Goal: Information Seeking & Learning: Learn about a topic

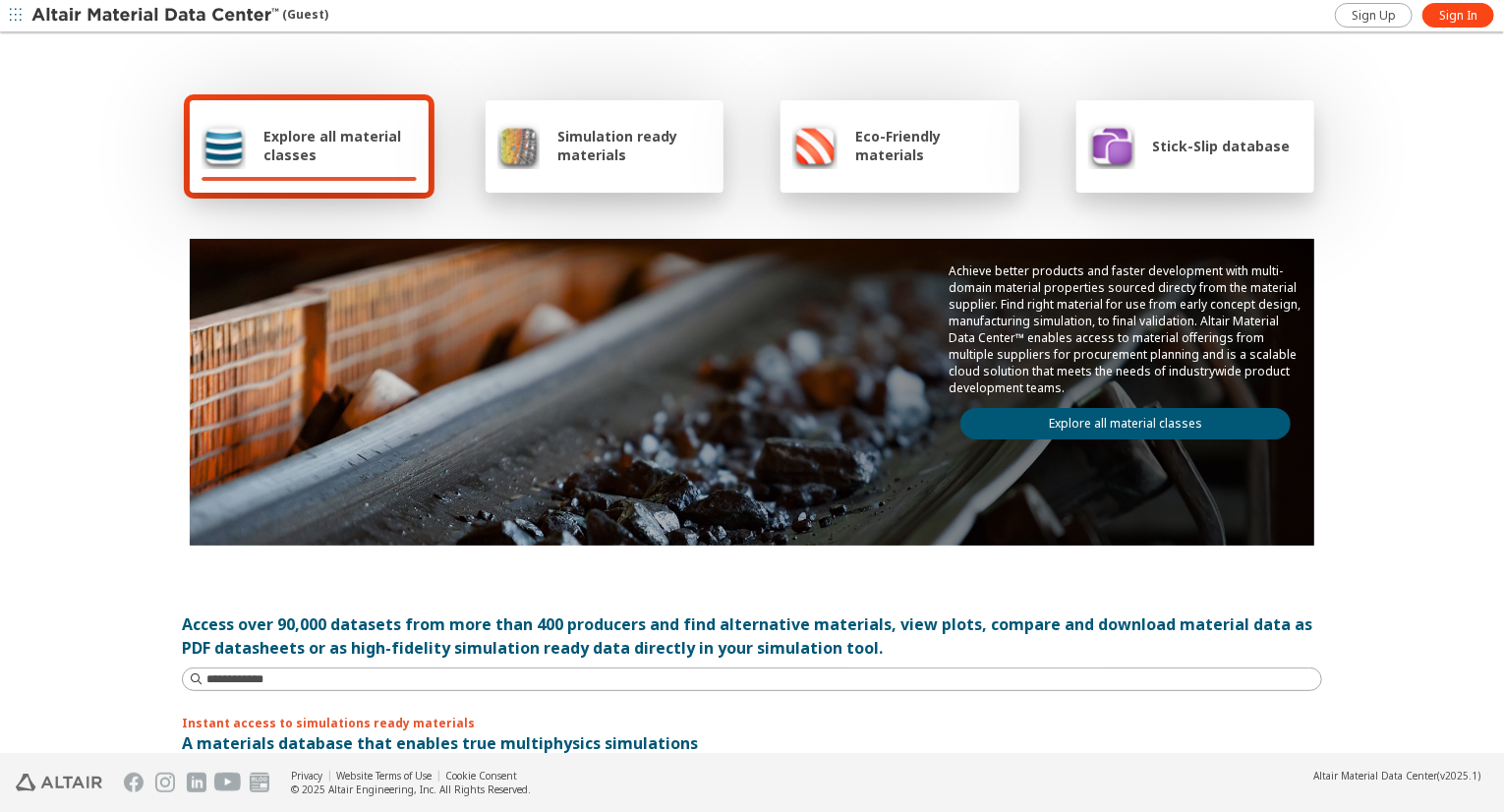
click at [1170, 412] on link "Explore all material classes" at bounding box center [1126, 424] width 330 height 32
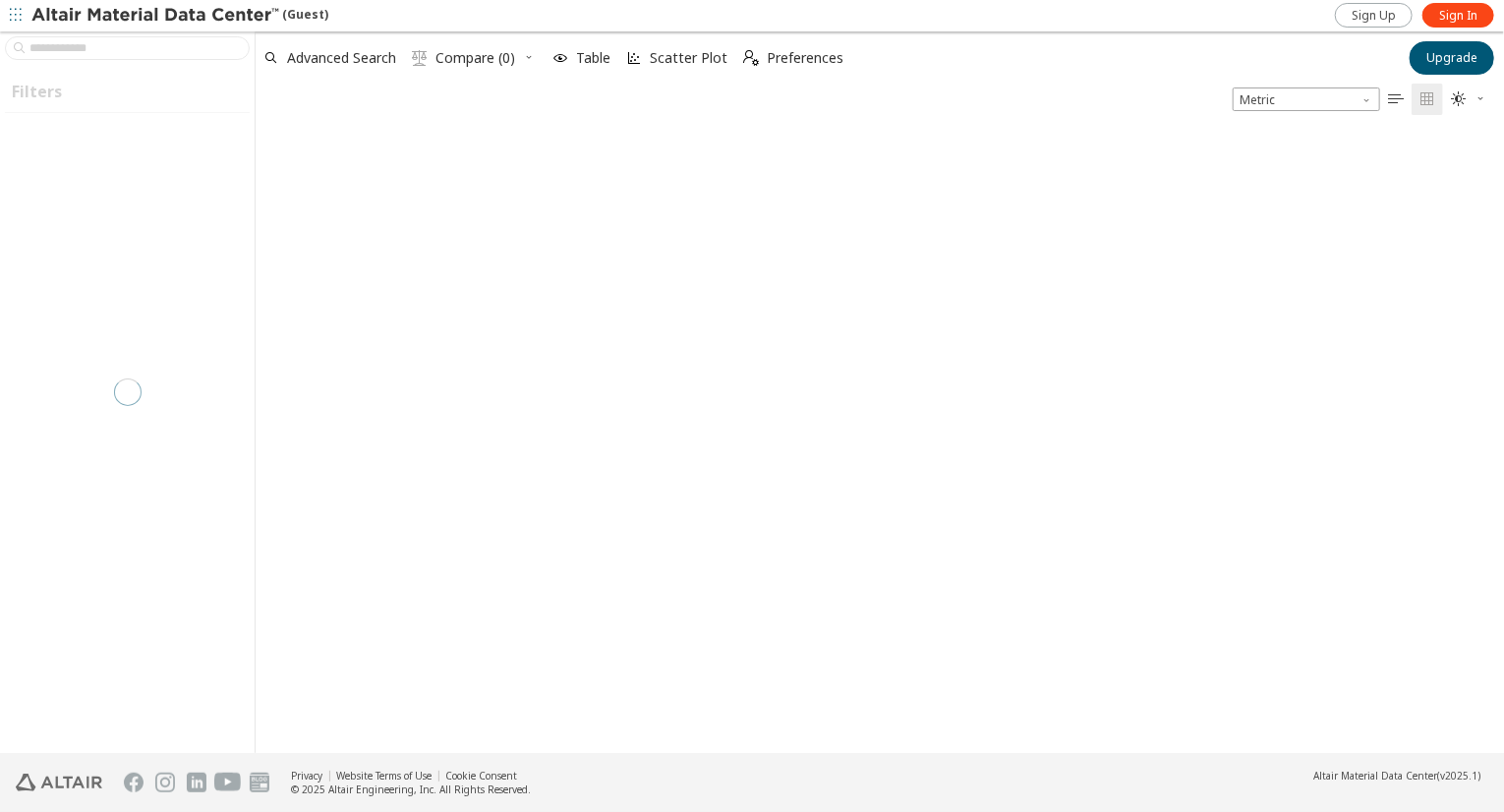
click at [1454, 17] on span "Sign In" at bounding box center [1459, 16] width 38 height 16
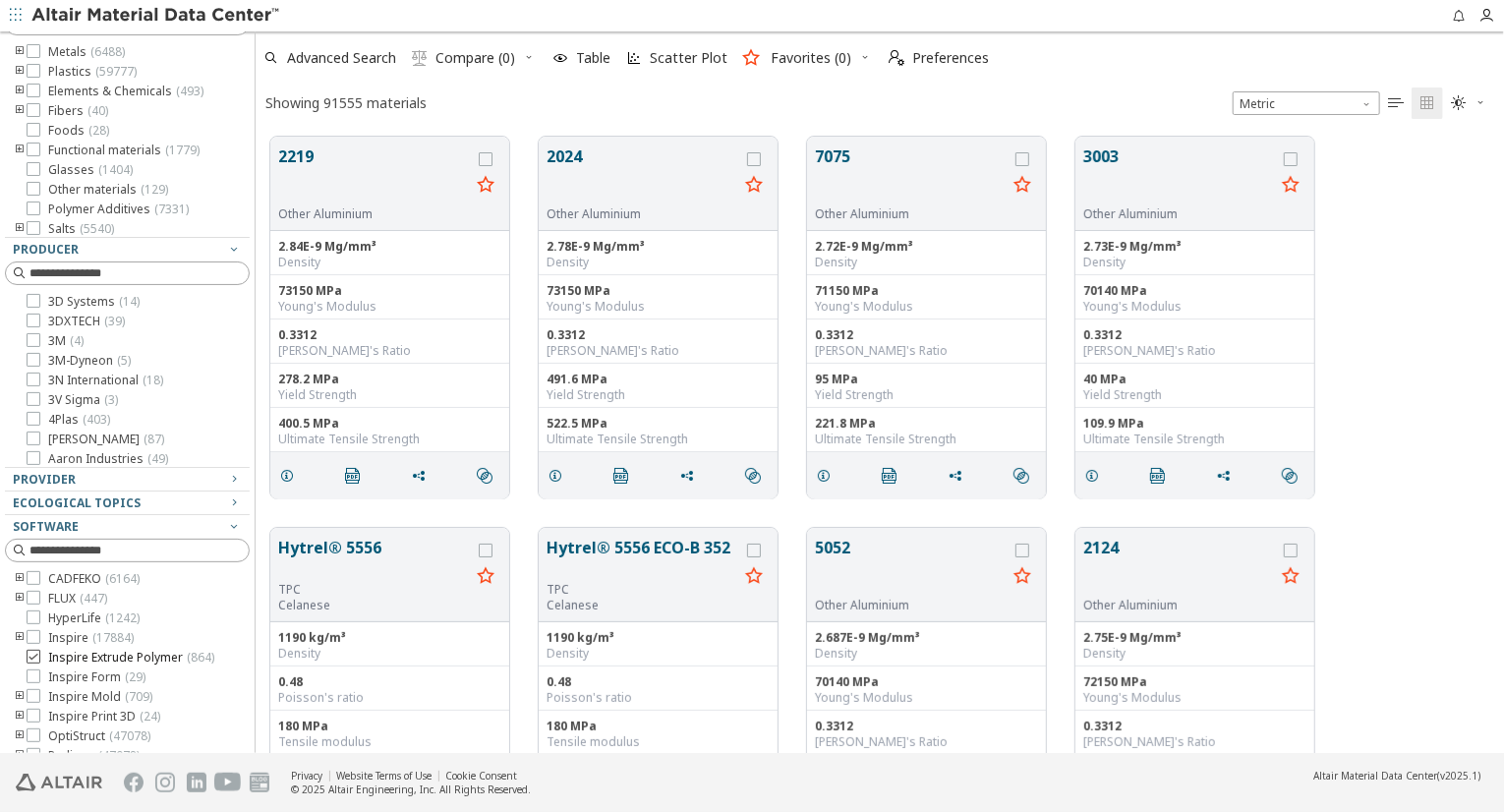
scroll to position [208, 0]
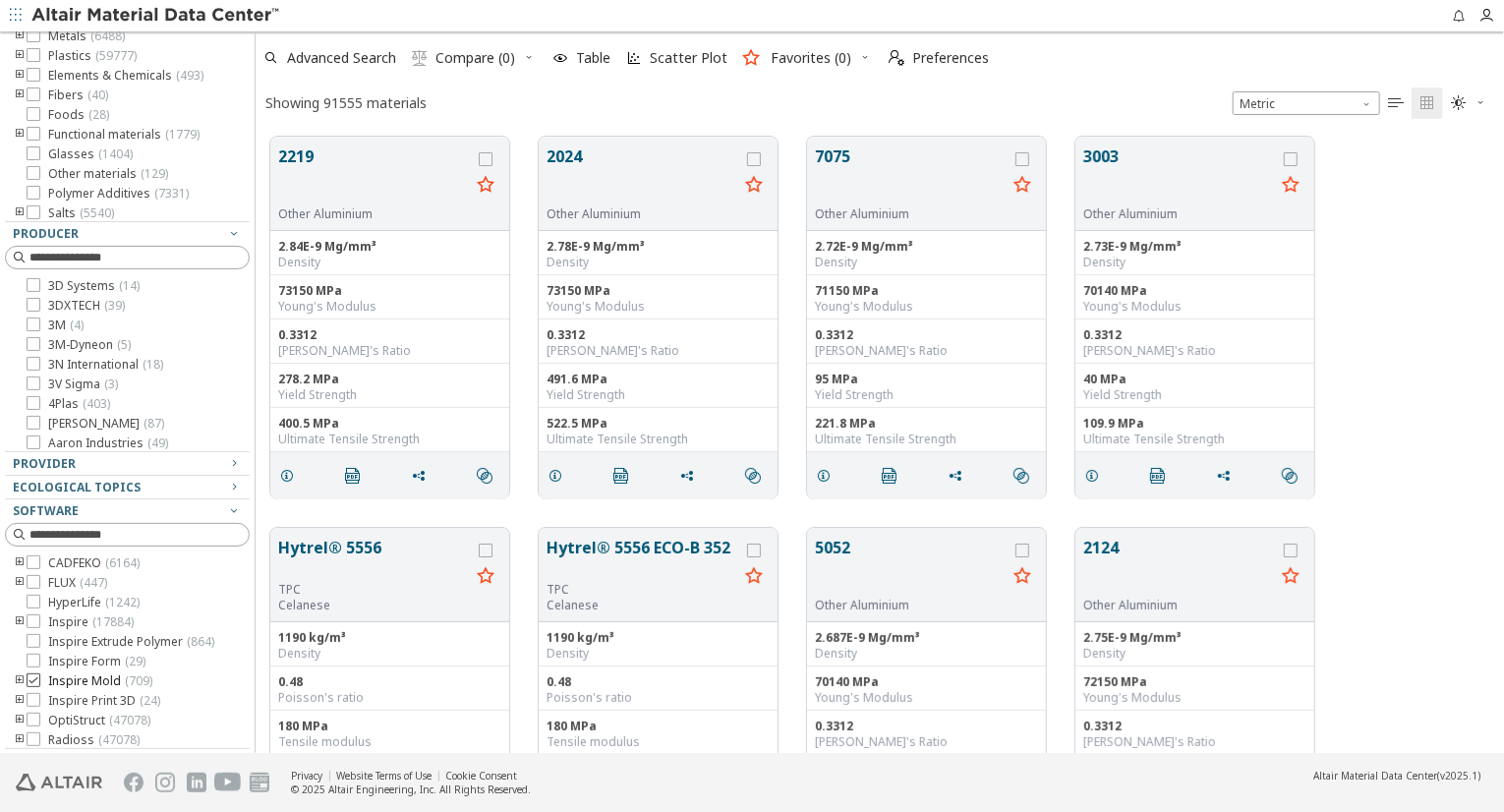
click at [35, 687] on div at bounding box center [34, 680] width 14 height 14
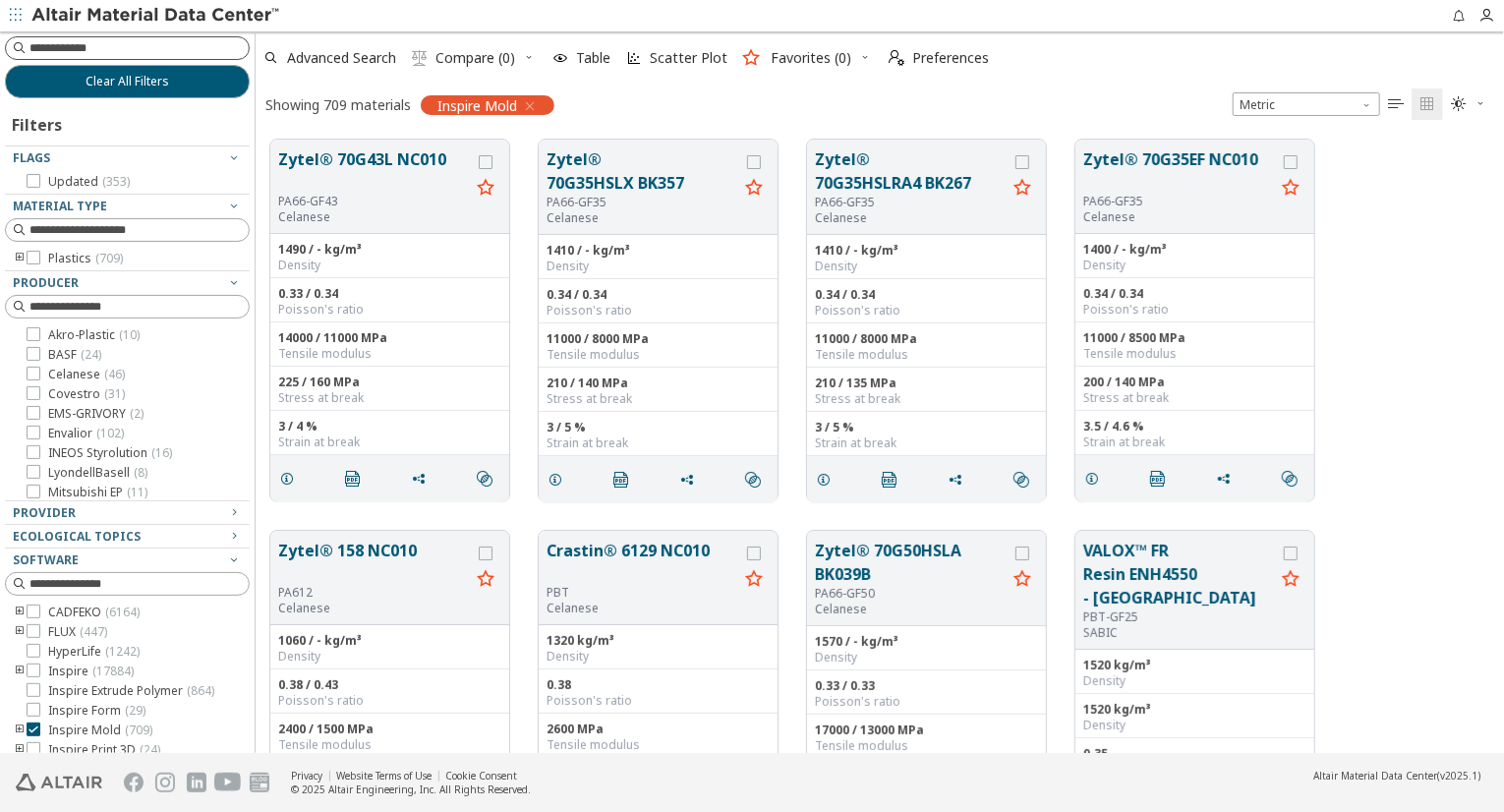
click at [124, 51] on input at bounding box center [139, 48] width 219 height 20
type input "****"
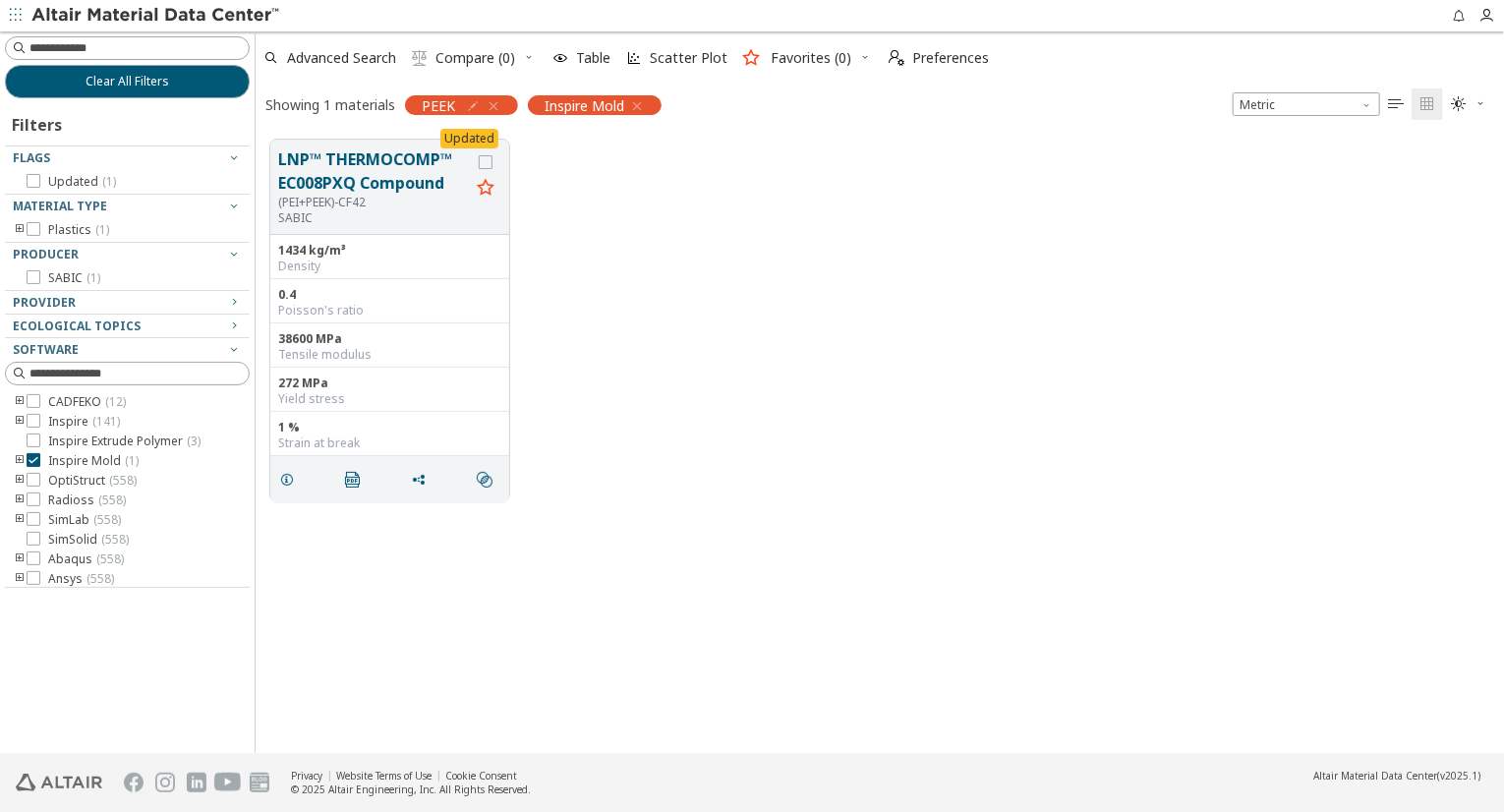
click at [637, 107] on icon "button" at bounding box center [637, 106] width 16 height 16
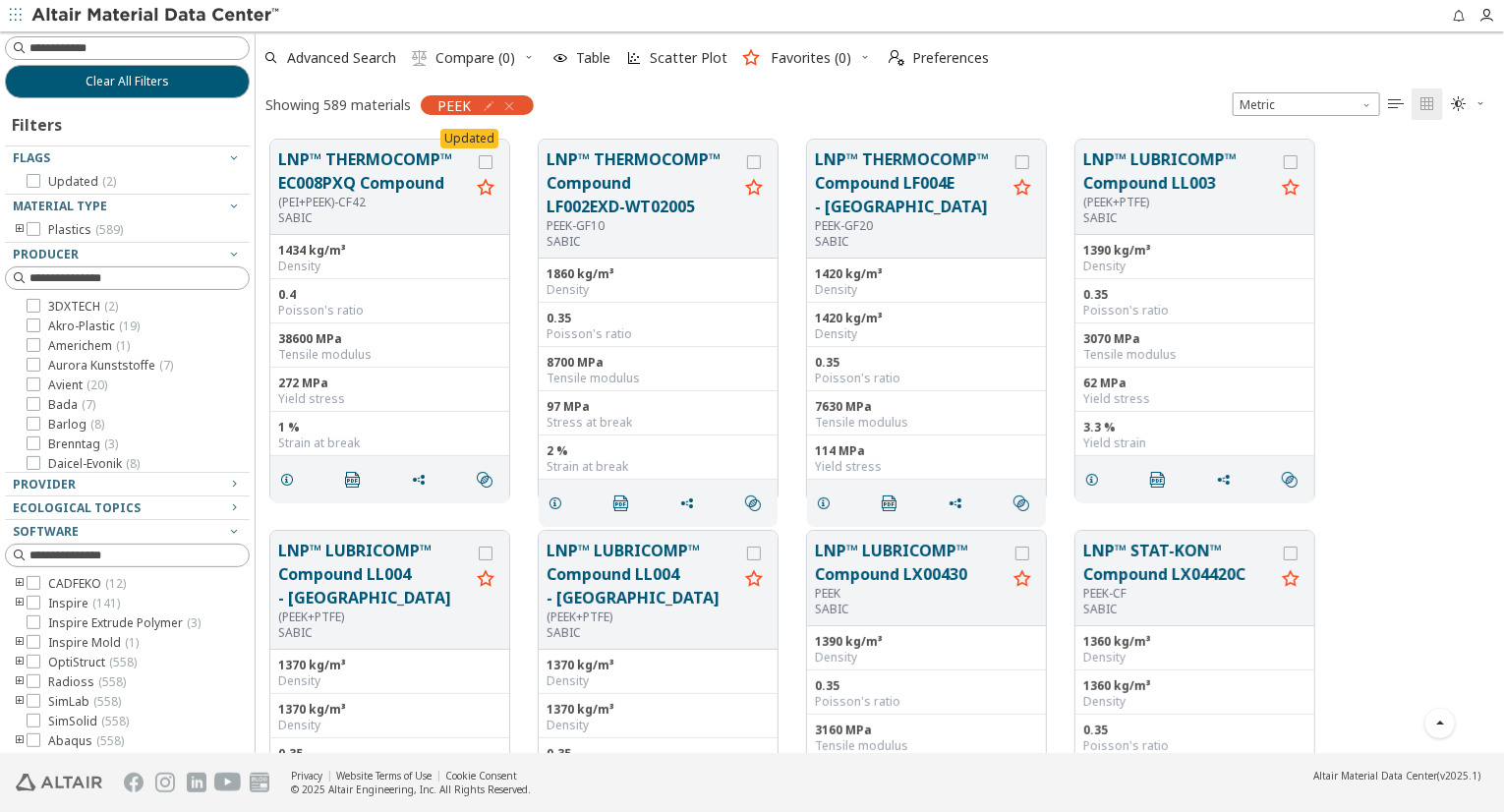
scroll to position [295, 0]
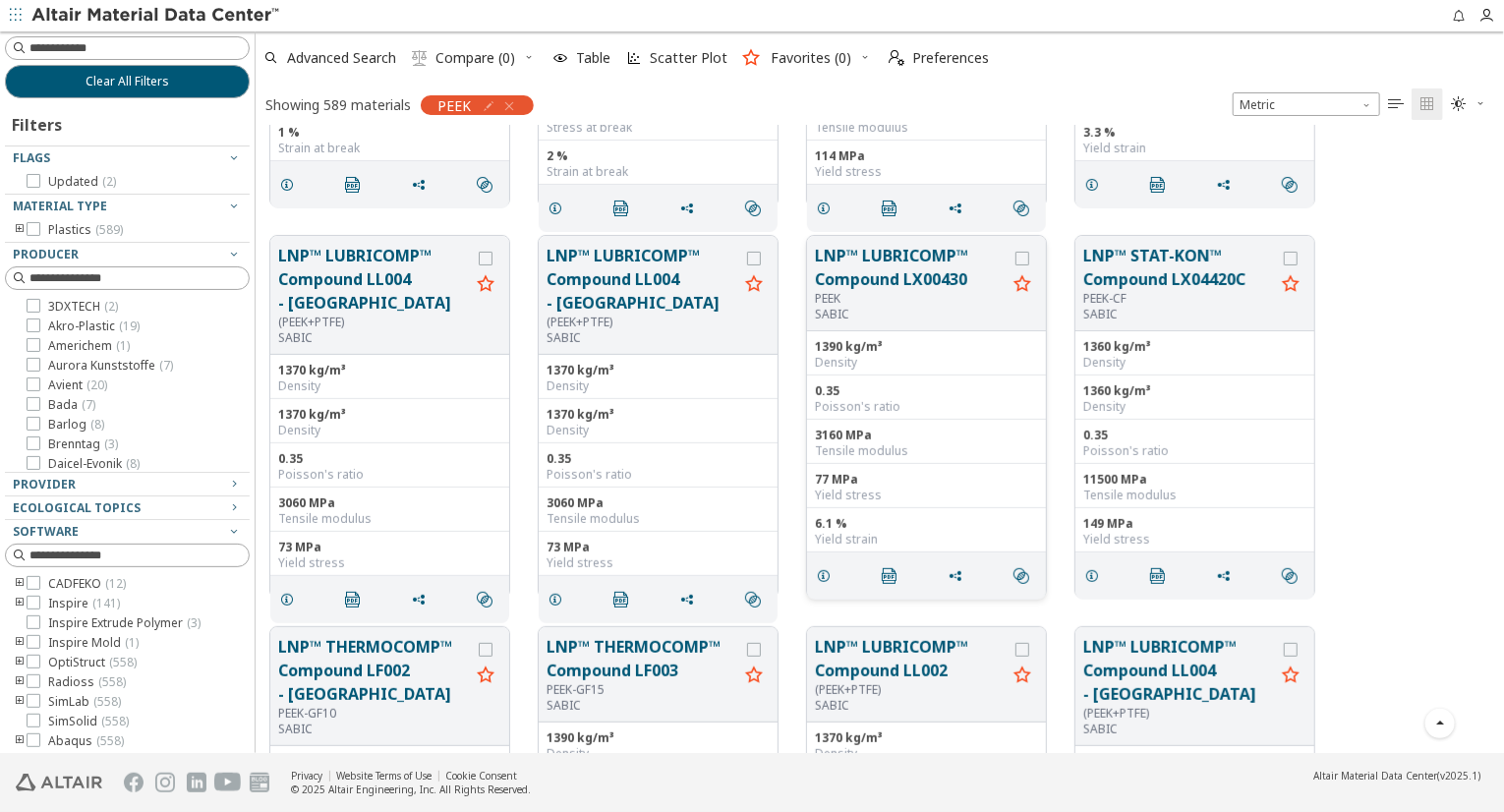
click at [913, 251] on button "LNP™ LUBRICOMP™ Compound LX00430" at bounding box center [911, 267] width 192 height 47
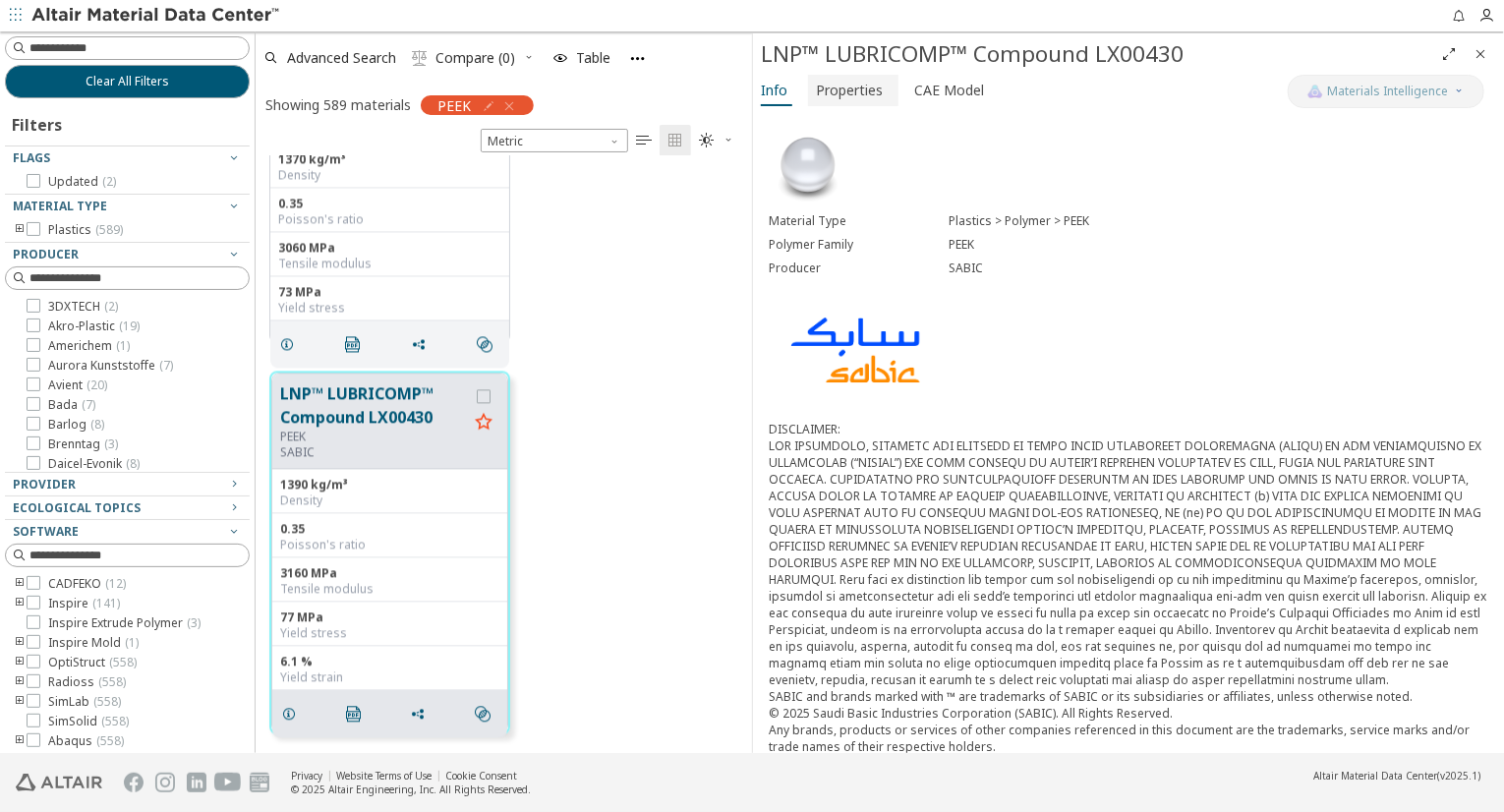
click at [848, 87] on span "Properties" at bounding box center [850, 91] width 67 height 32
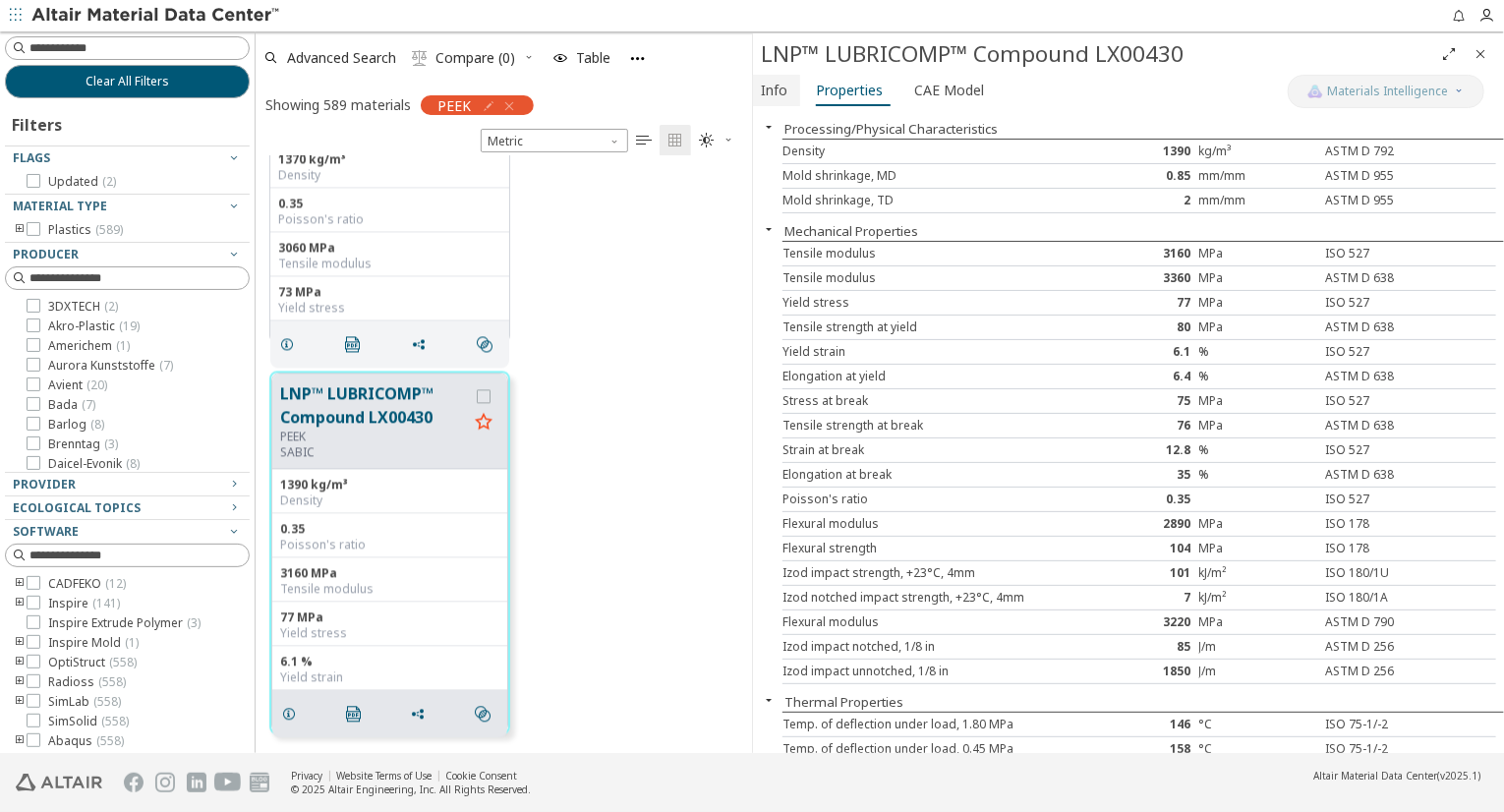
click at [778, 94] on span "Info" at bounding box center [774, 91] width 27 height 32
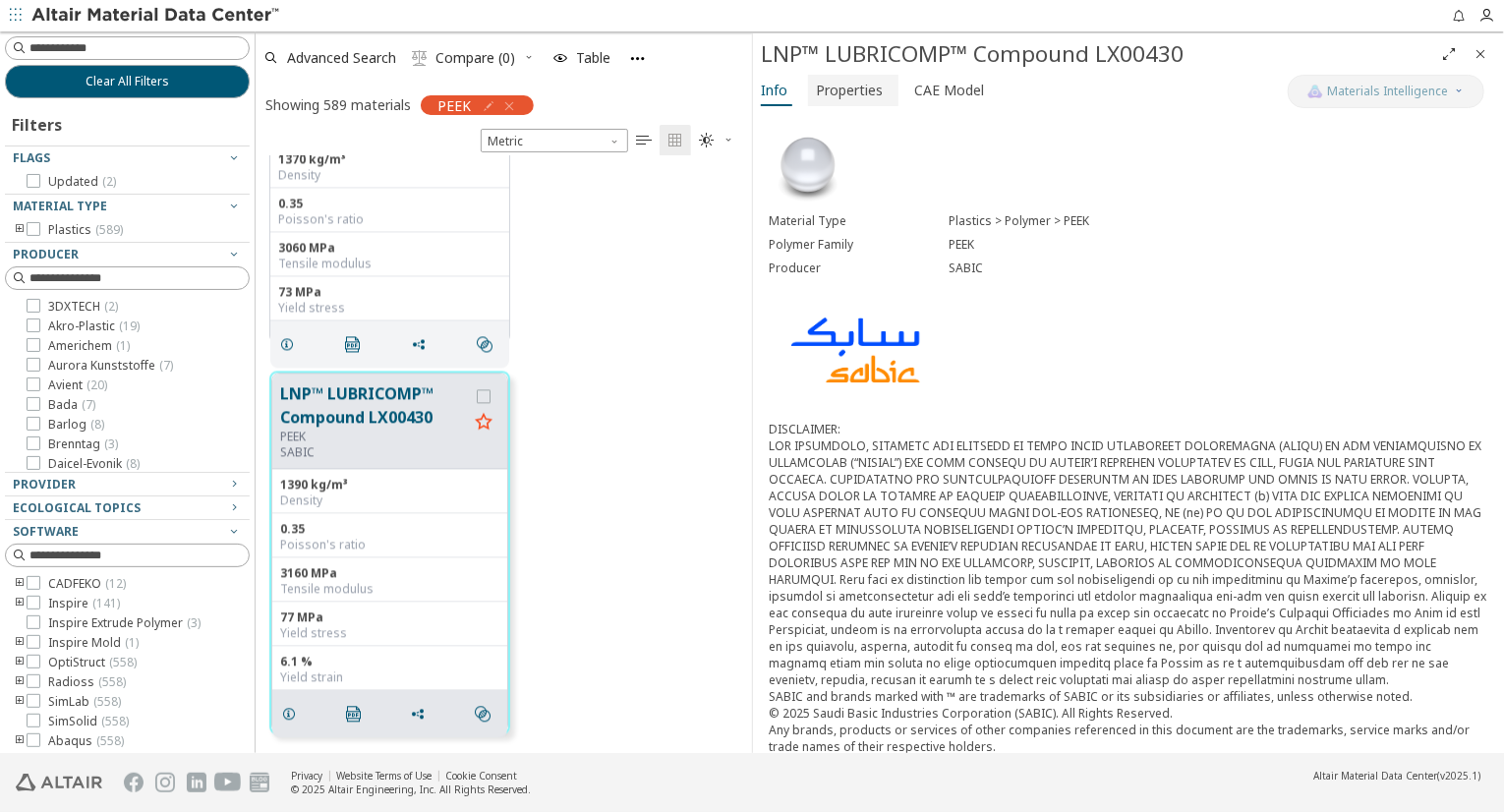
click at [849, 96] on span "Properties" at bounding box center [850, 91] width 67 height 32
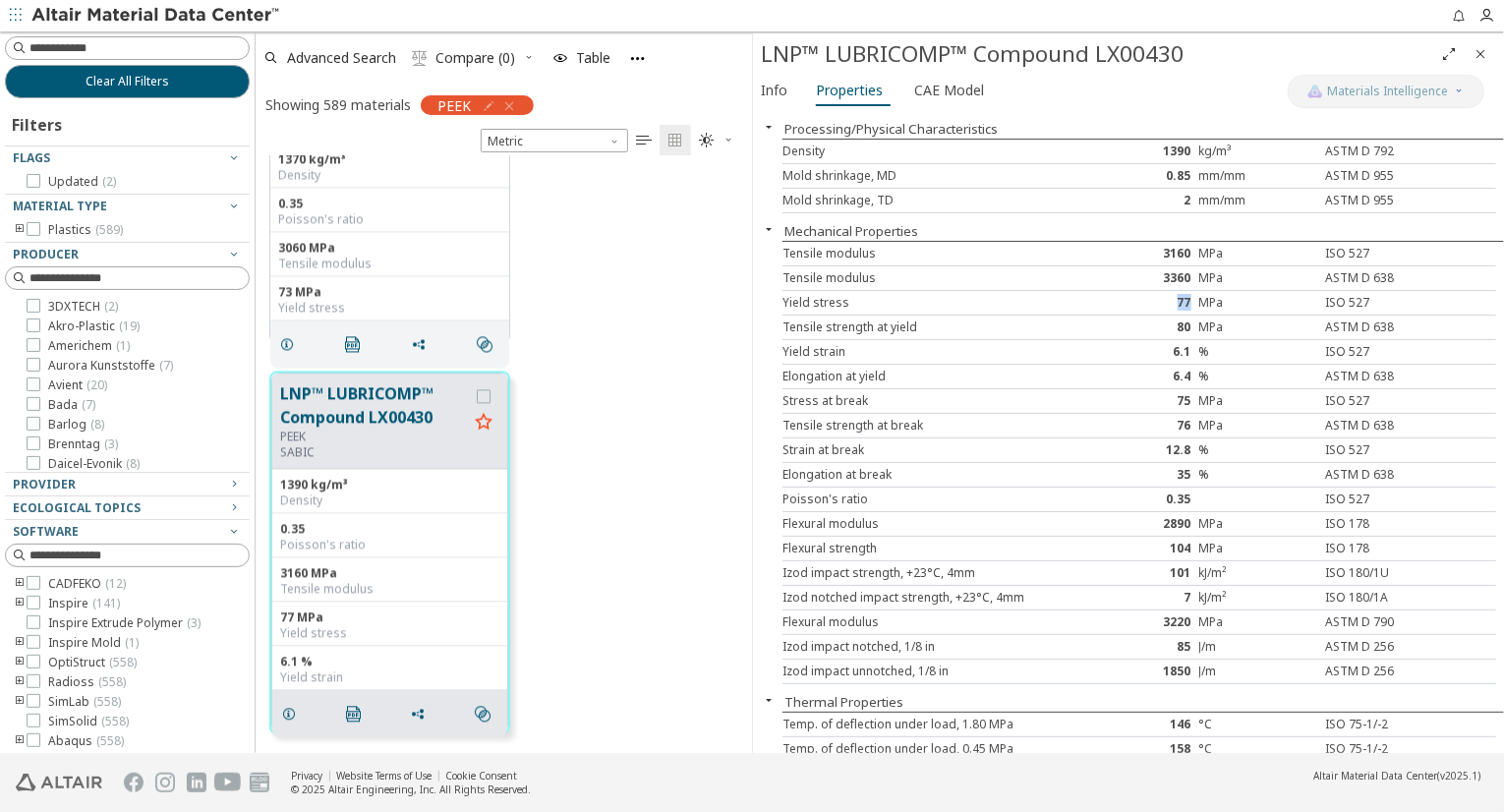
drag, startPoint x: 1169, startPoint y: 295, endPoint x: 1180, endPoint y: 300, distance: 12.1
click at [1180, 300] on div "77" at bounding box center [1139, 303] width 119 height 16
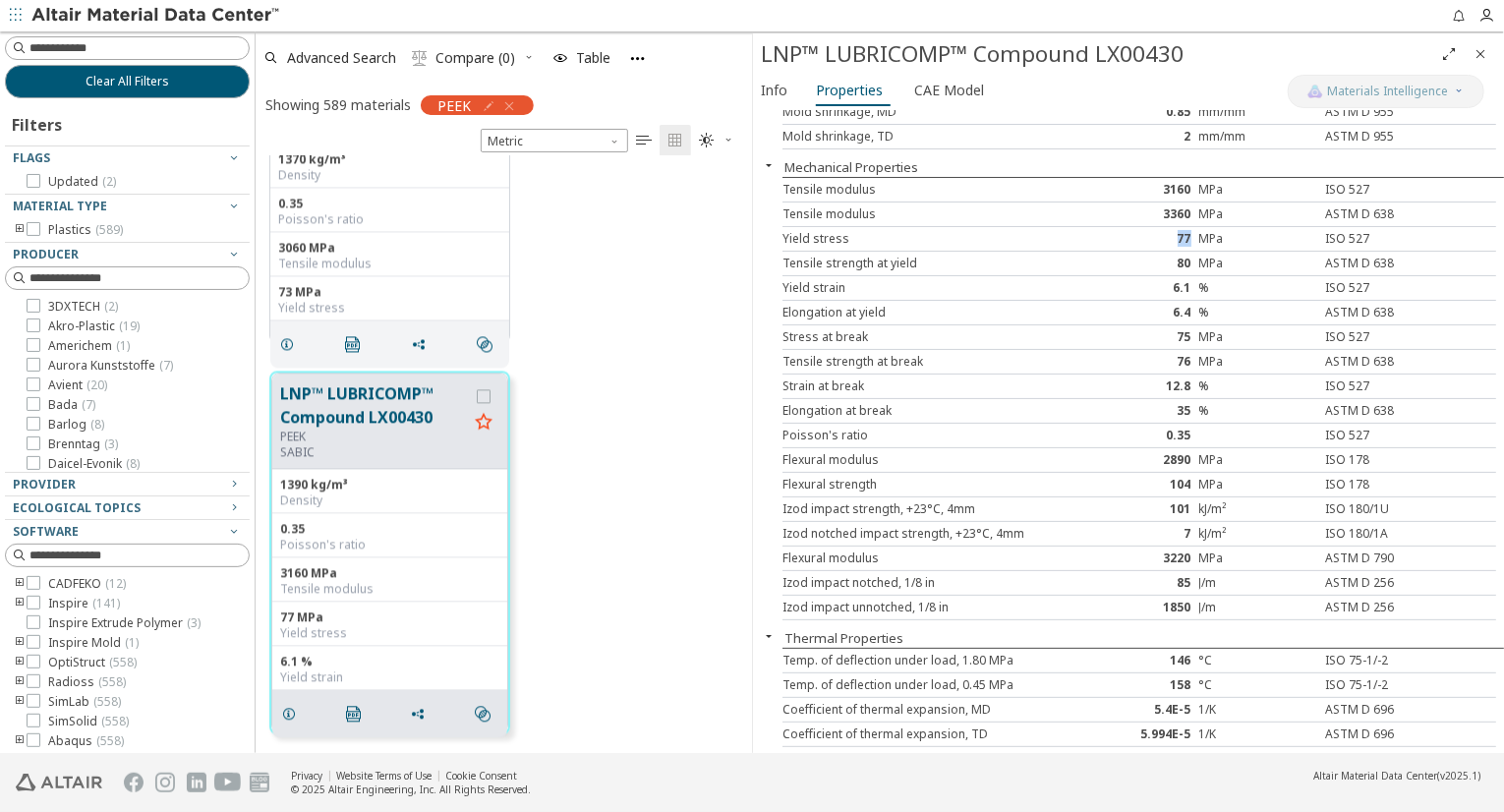
scroll to position [99, 0]
